Goal: Navigation & Orientation: Understand site structure

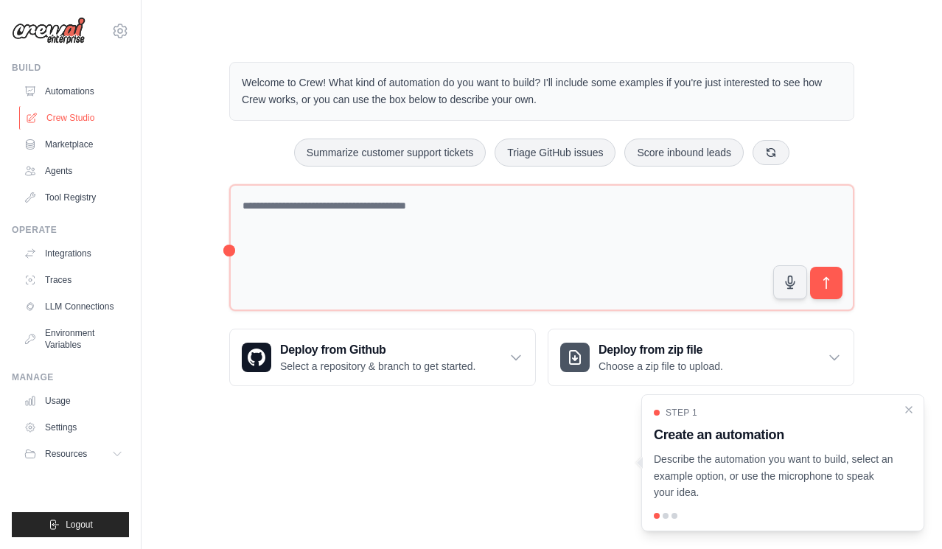
click at [64, 128] on link "Crew Studio" at bounding box center [74, 118] width 111 height 24
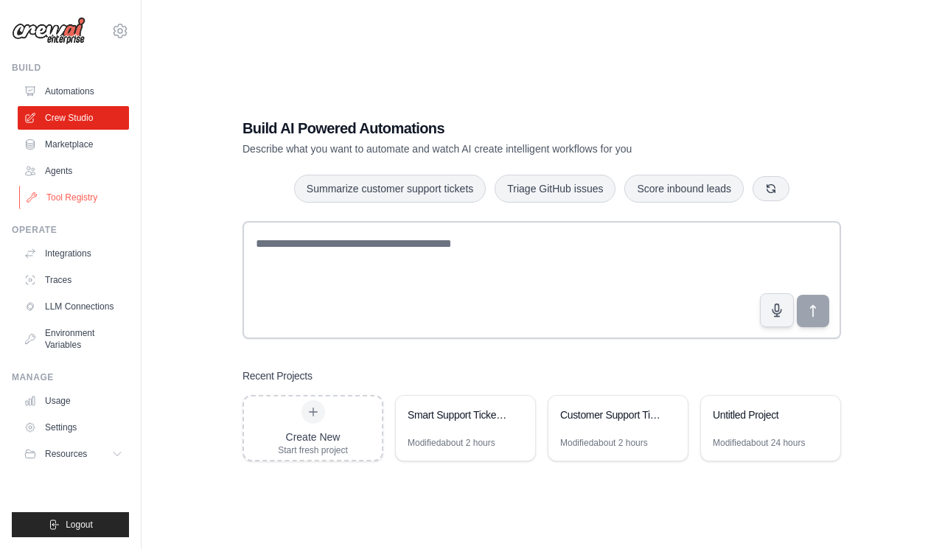
click at [77, 189] on link "Tool Registry" at bounding box center [74, 198] width 111 height 24
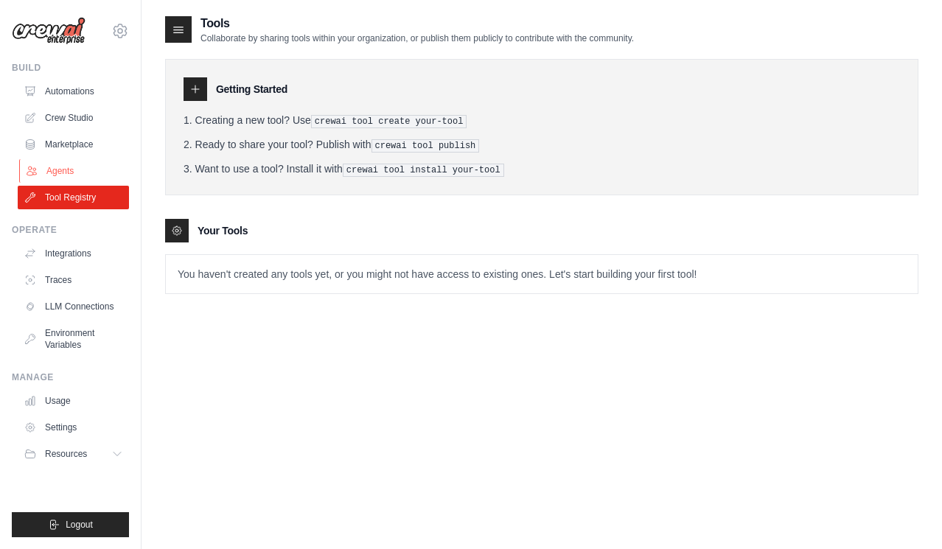
click at [88, 172] on link "Agents" at bounding box center [74, 171] width 111 height 24
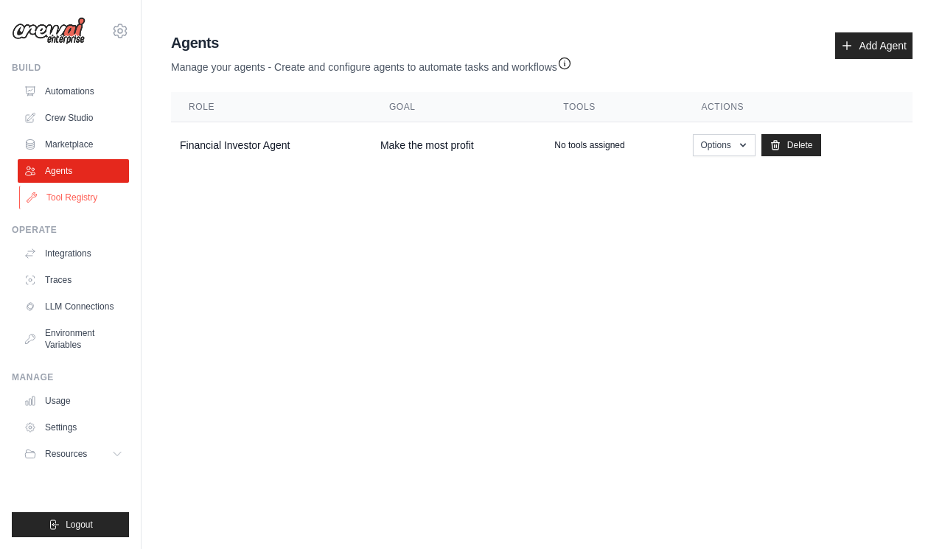
click at [76, 200] on link "Tool Registry" at bounding box center [74, 198] width 111 height 24
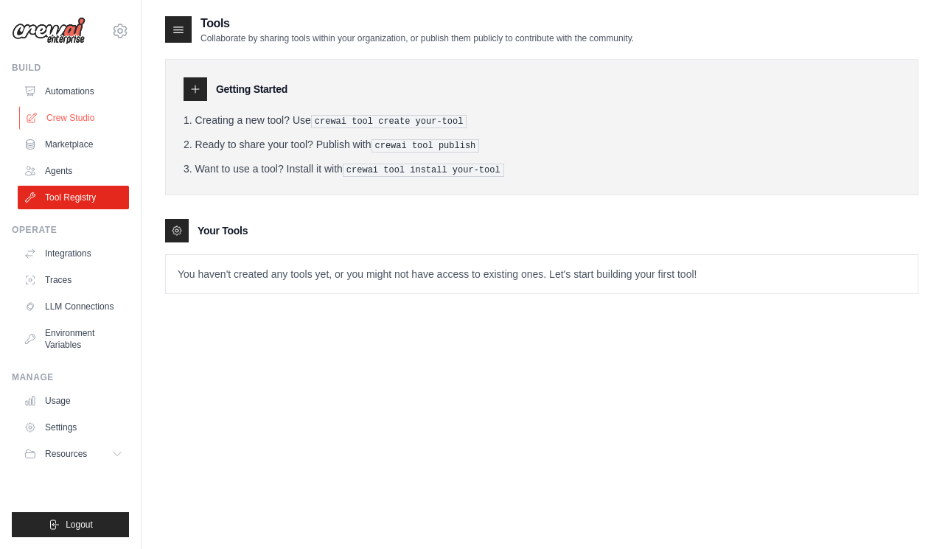
click at [81, 124] on link "Crew Studio" at bounding box center [74, 118] width 111 height 24
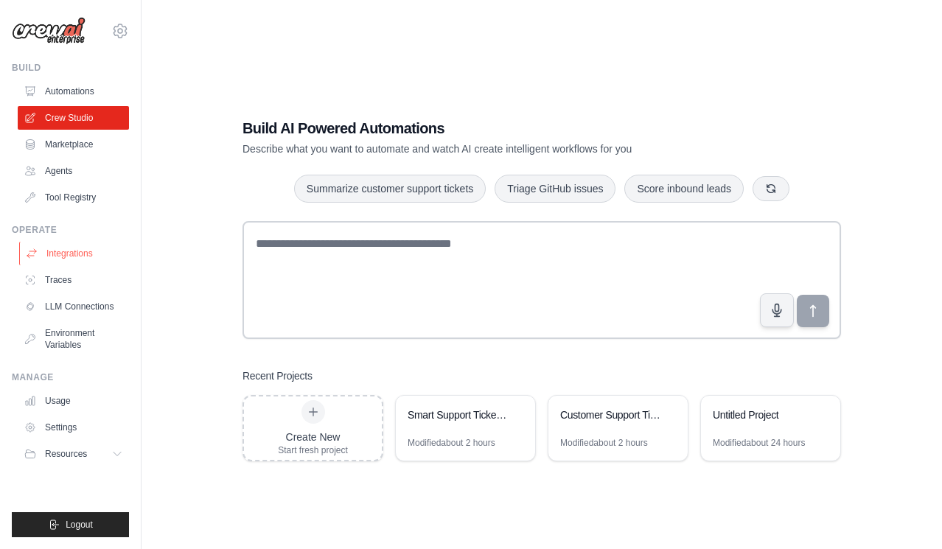
click at [77, 260] on link "Integrations" at bounding box center [74, 254] width 111 height 24
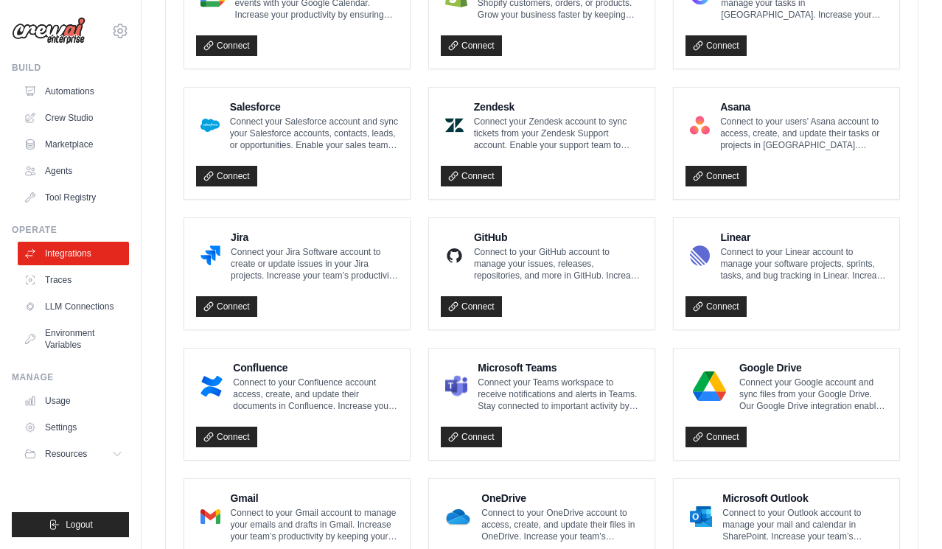
scroll to position [844, 0]
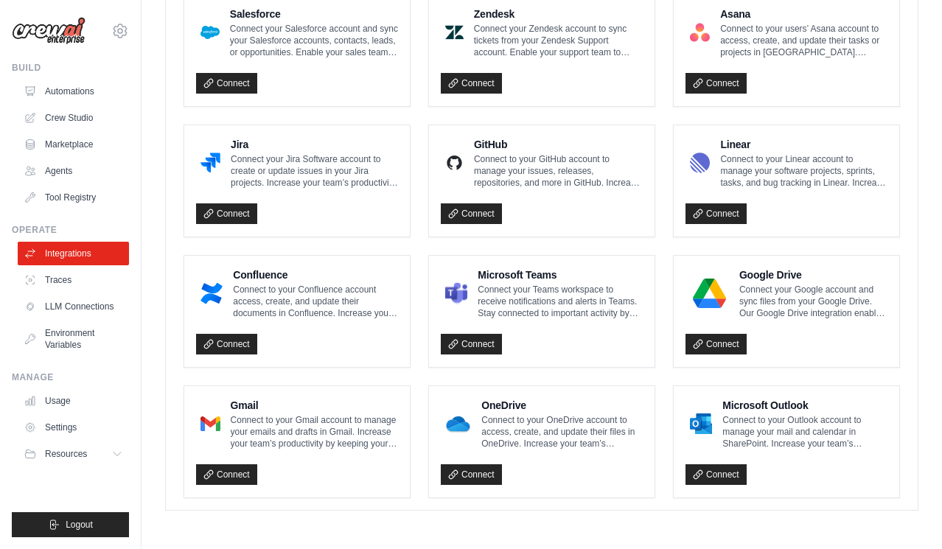
click at [276, 296] on p "Connect to your Confluence account access, create, and update their documents i…" at bounding box center [315, 301] width 165 height 35
click at [265, 279] on h4 "Confluence" at bounding box center [315, 275] width 165 height 15
click at [415, 349] on ul "Notion Connect to your Notion account to manage your pages and databases in Not…" at bounding box center [542, 51] width 716 height 896
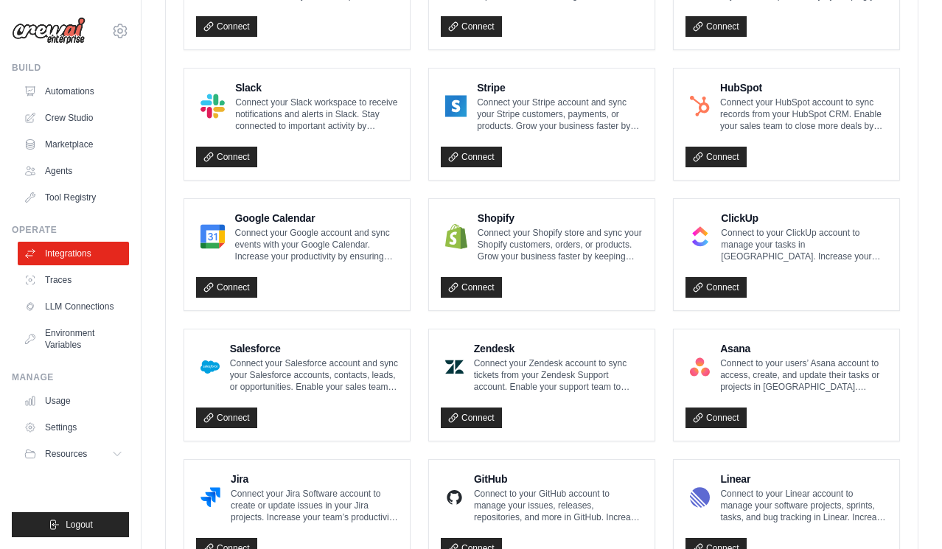
scroll to position [598, 0]
